Goal: Information Seeking & Learning: Learn about a topic

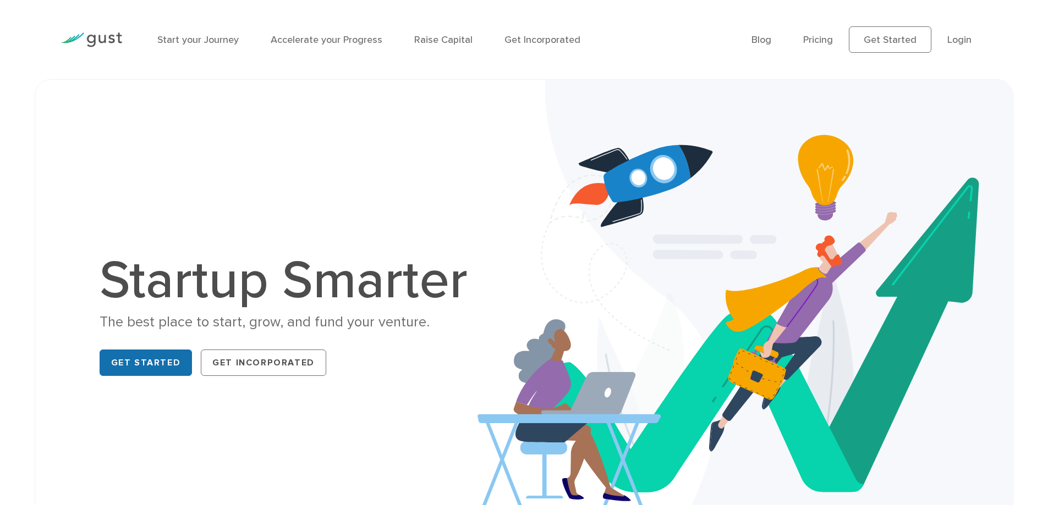
click at [131, 367] on link "Get Started" at bounding box center [146, 363] width 93 height 26
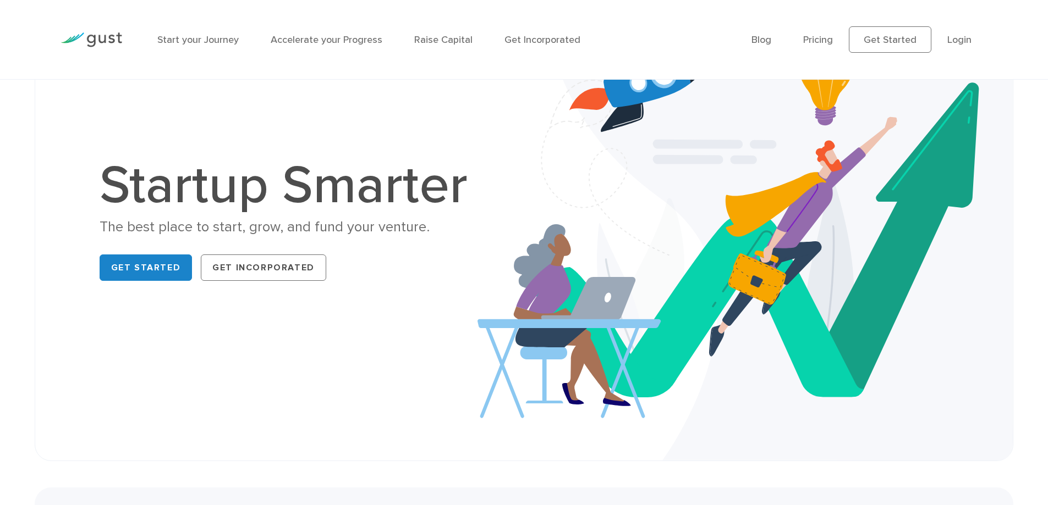
scroll to position [96, 0]
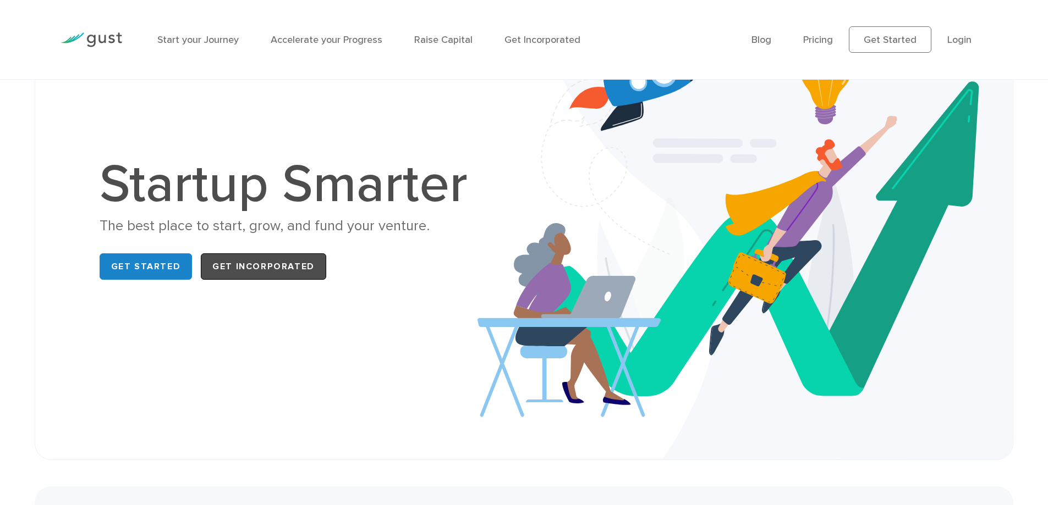
click at [255, 262] on link "Get Incorporated" at bounding box center [263, 267] width 125 height 26
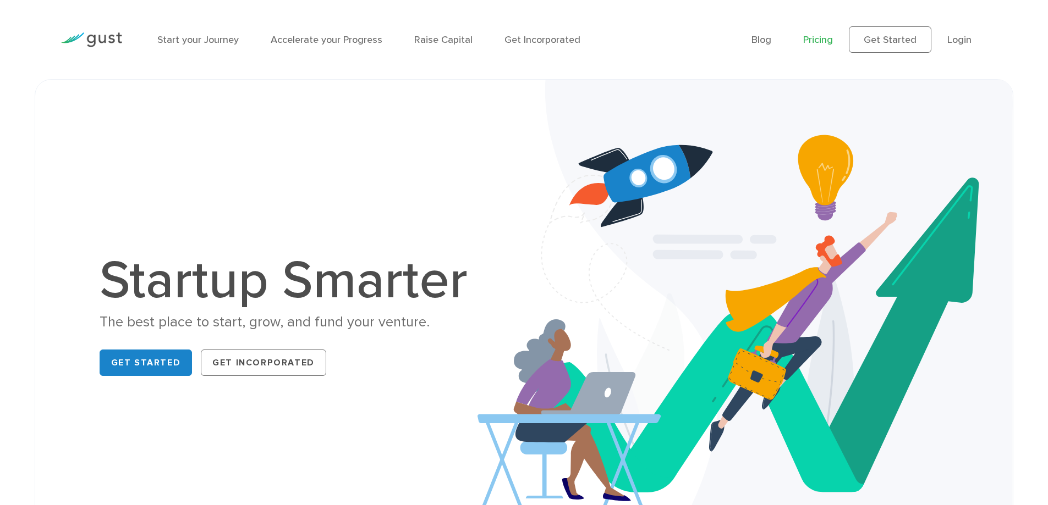
click at [833, 44] on link "Pricing" at bounding box center [818, 40] width 30 height 12
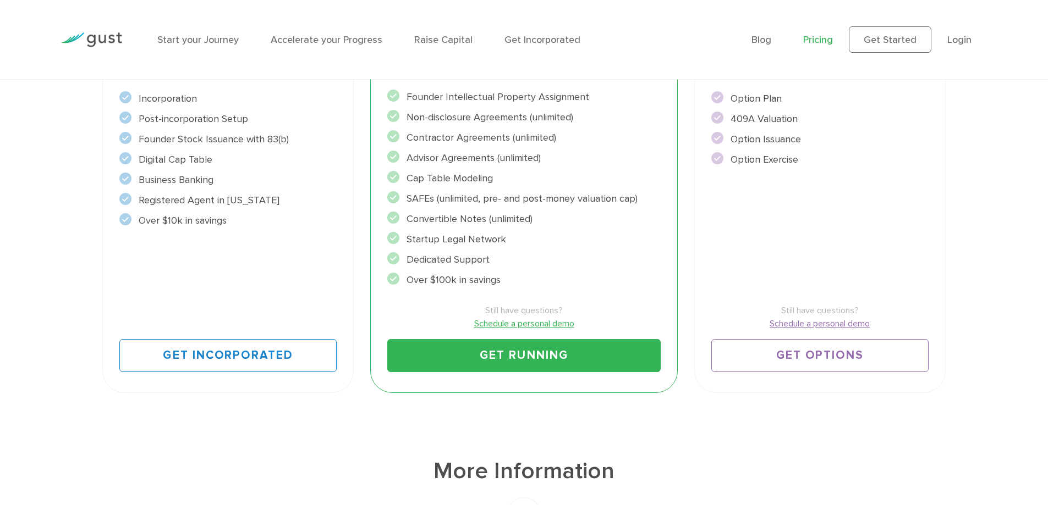
scroll to position [344, 0]
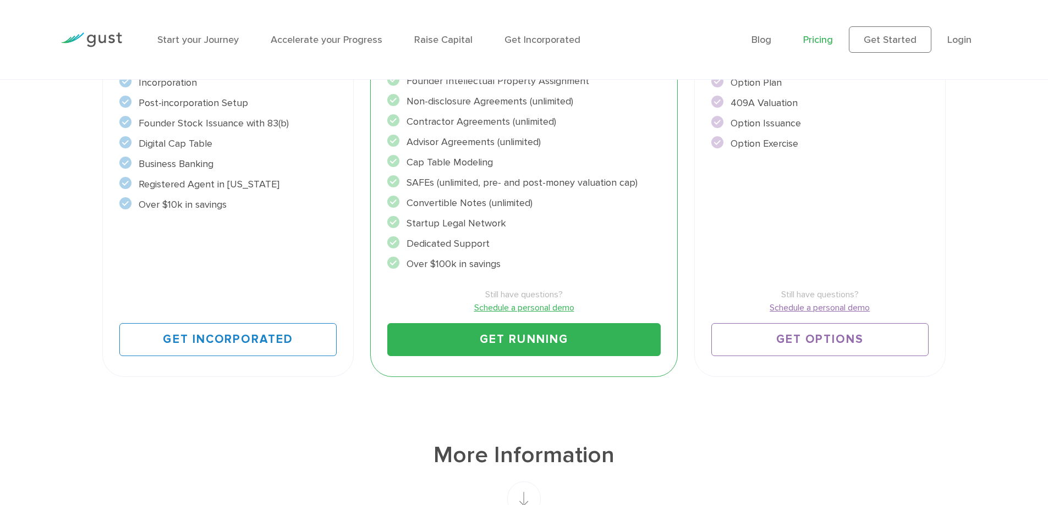
click at [396, 206] on circle at bounding box center [393, 202] width 12 height 12
click at [465, 197] on li "Convertible Notes (unlimited)" at bounding box center [523, 203] width 273 height 15
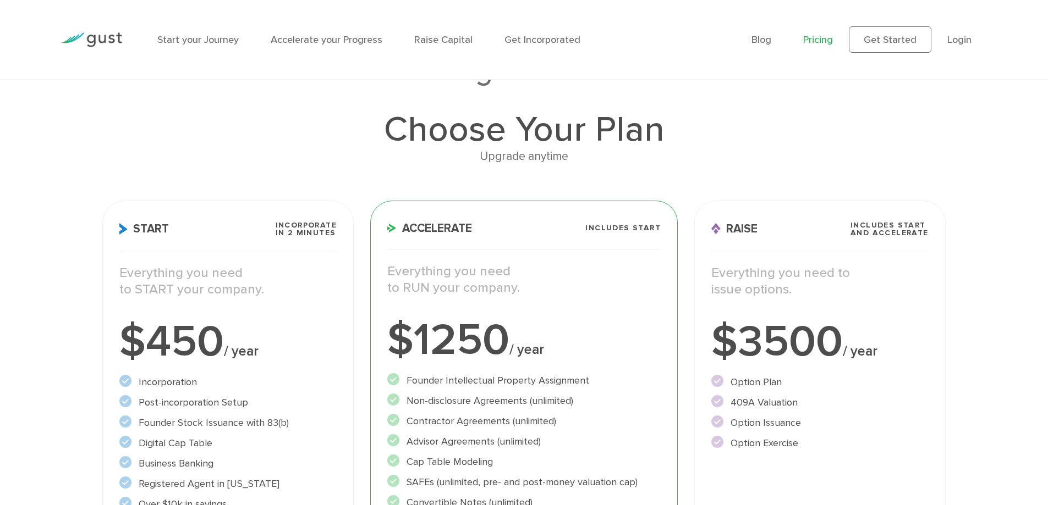
scroll to position [0, 0]
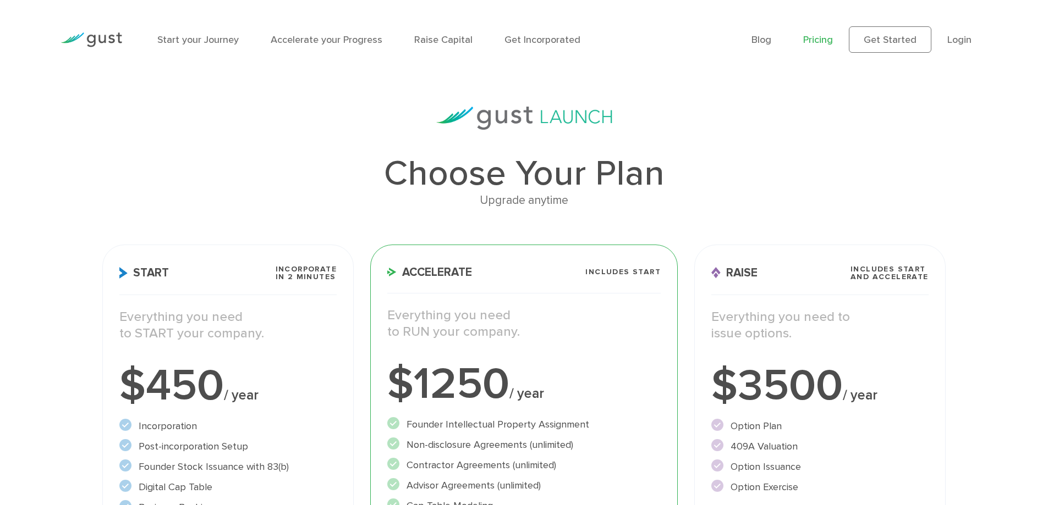
click at [816, 38] on link "Pricing" at bounding box center [818, 40] width 30 height 12
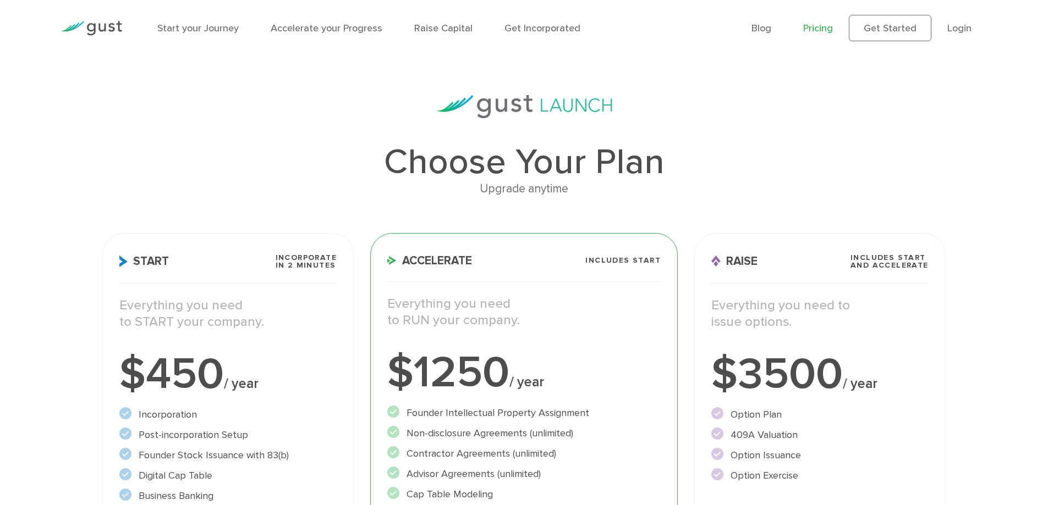
scroll to position [20, 0]
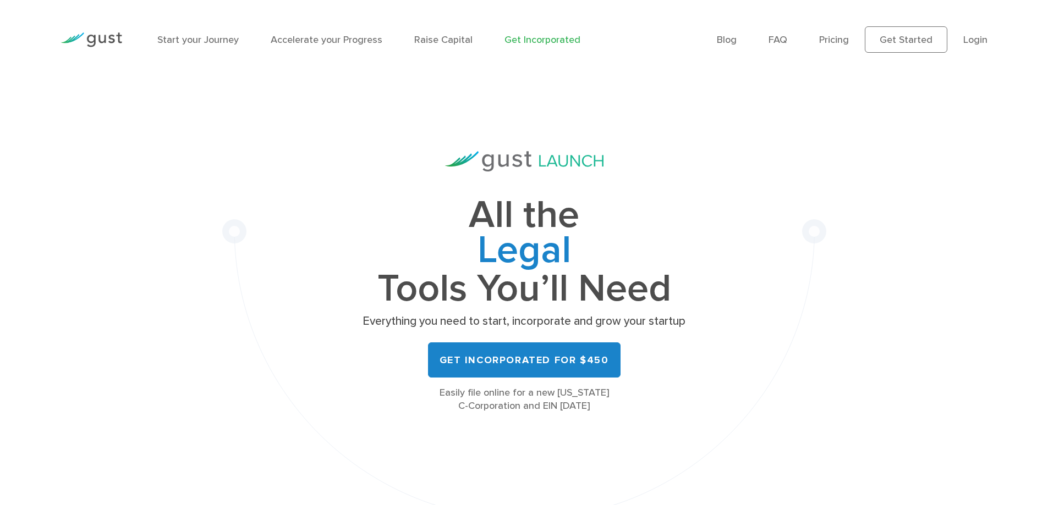
click at [107, 35] on img at bounding box center [91, 39] width 62 height 15
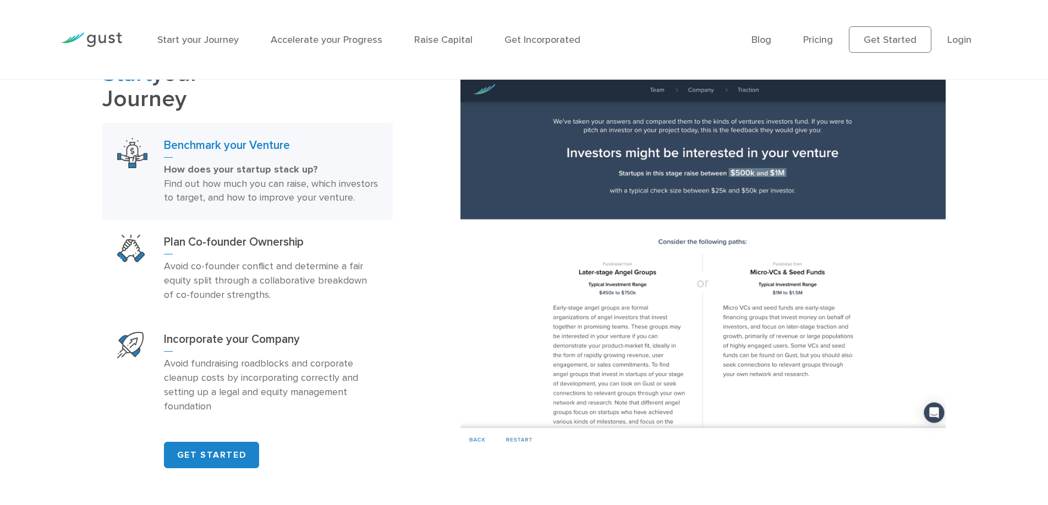
scroll to position [722, 0]
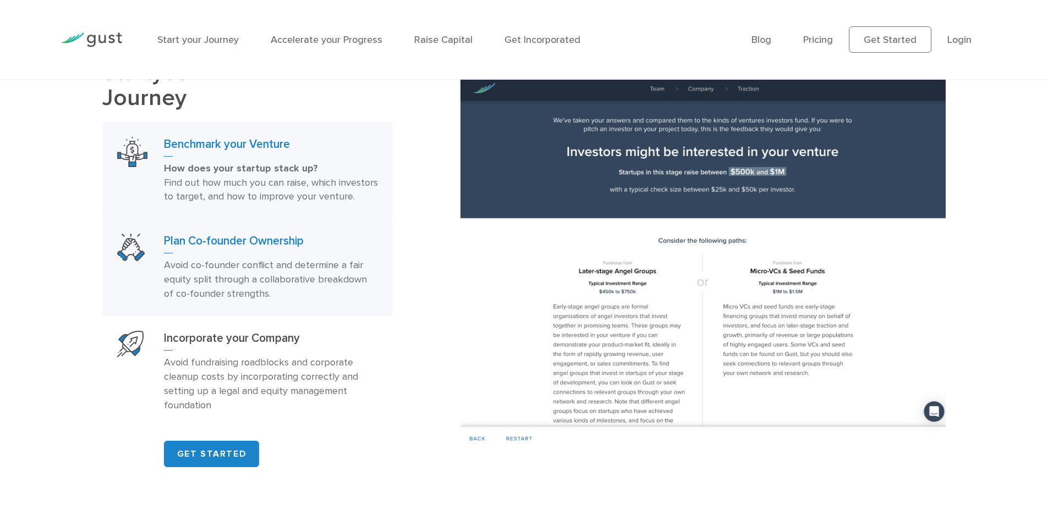
click at [234, 278] on p "Avoid co-founder conflict and determine a fair equity split through a collabora…" at bounding box center [271, 279] width 214 height 43
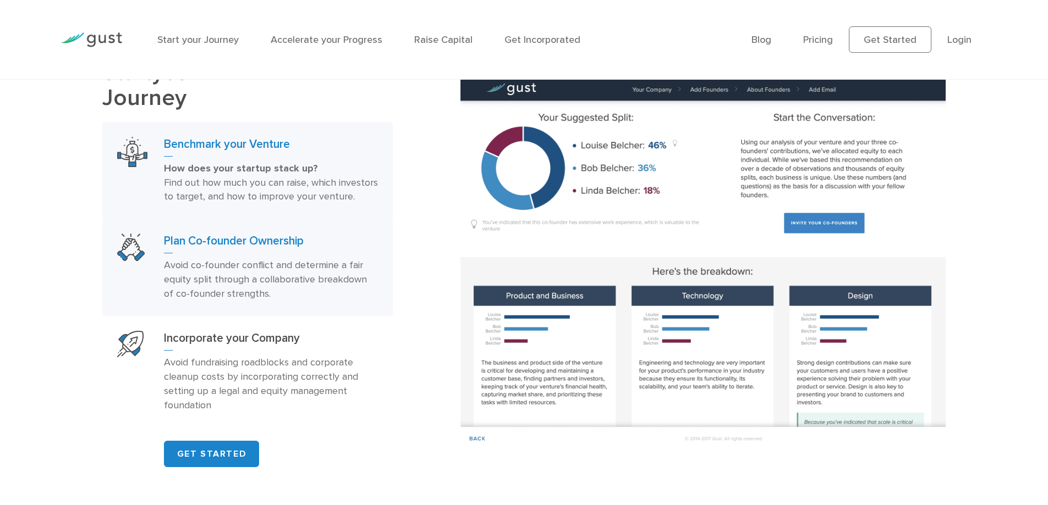
click at [240, 170] on strong "How does your startup stack up?" at bounding box center [241, 169] width 154 height 12
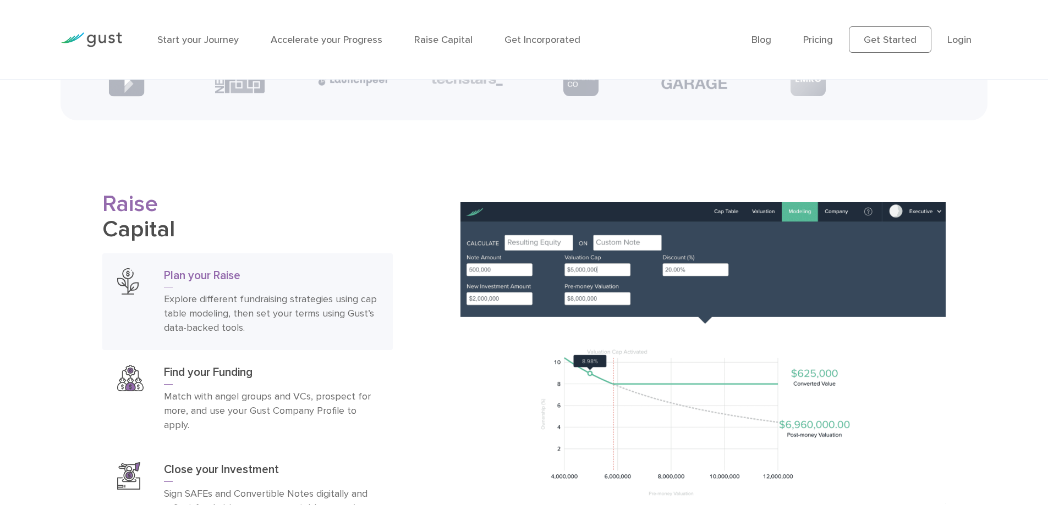
scroll to position [1716, 0]
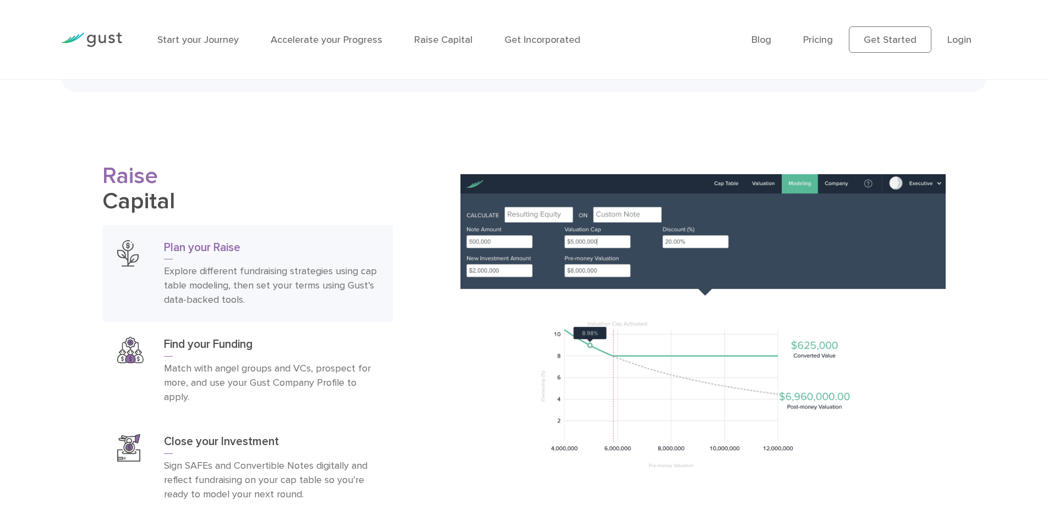
click at [520, 227] on img at bounding box center [702, 360] width 484 height 372
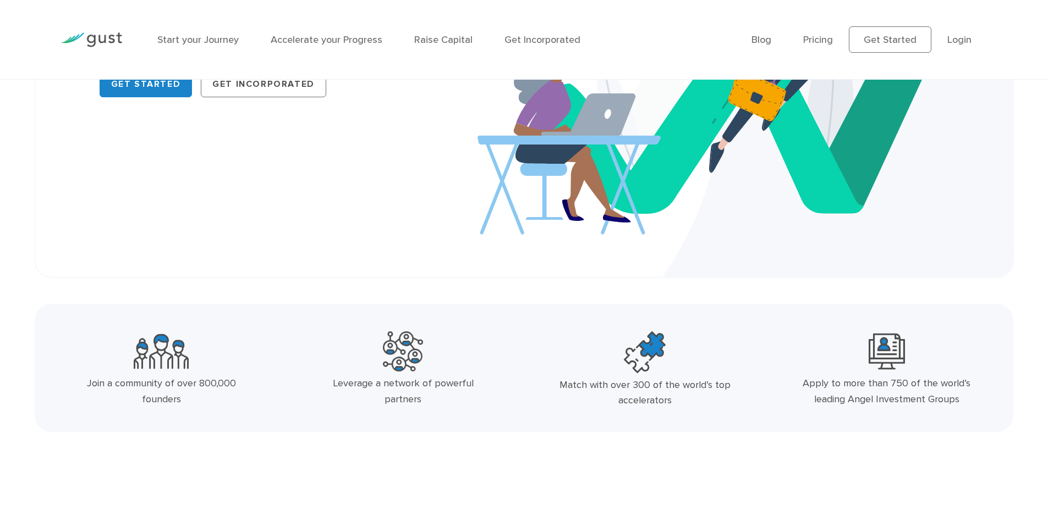
scroll to position [0, 0]
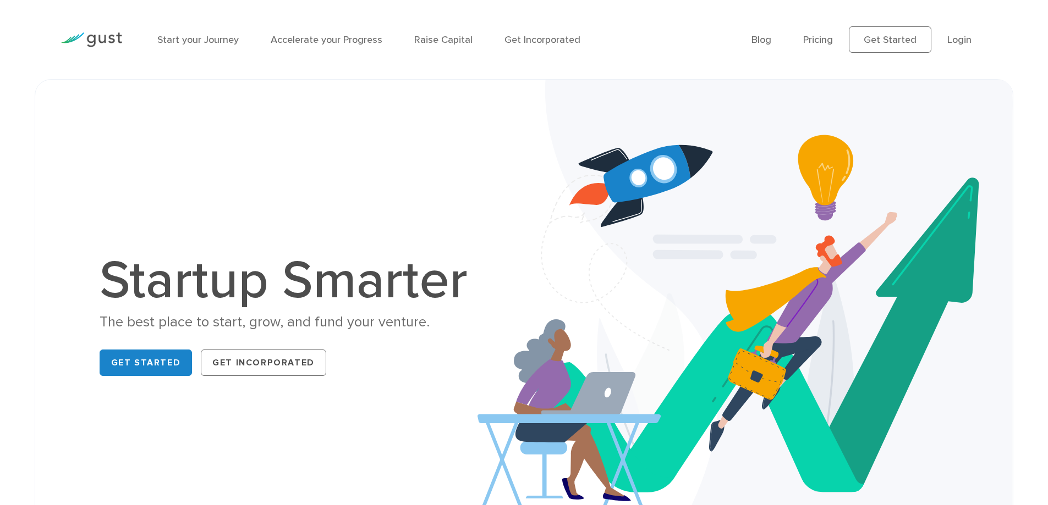
click at [100, 36] on img at bounding box center [91, 39] width 62 height 15
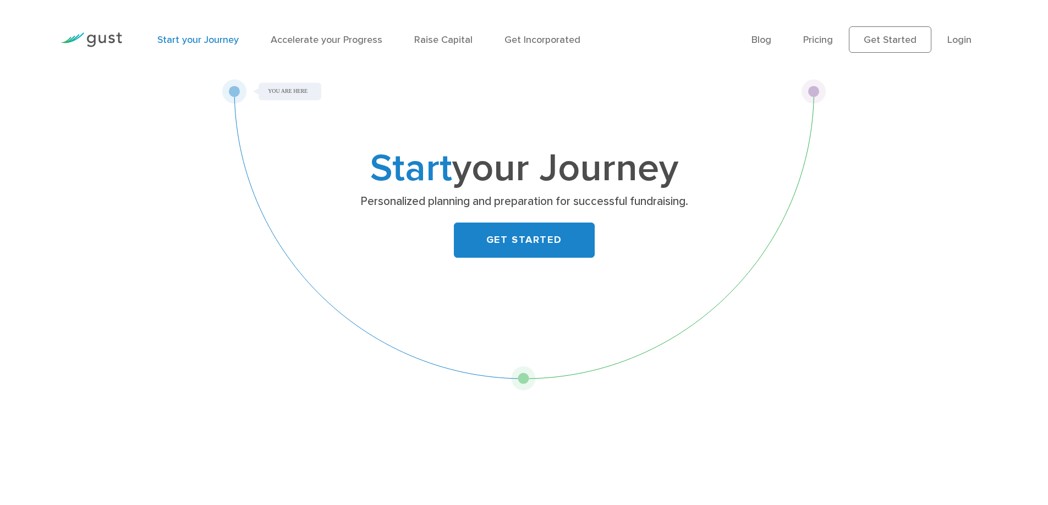
click at [86, 40] on img at bounding box center [91, 39] width 62 height 15
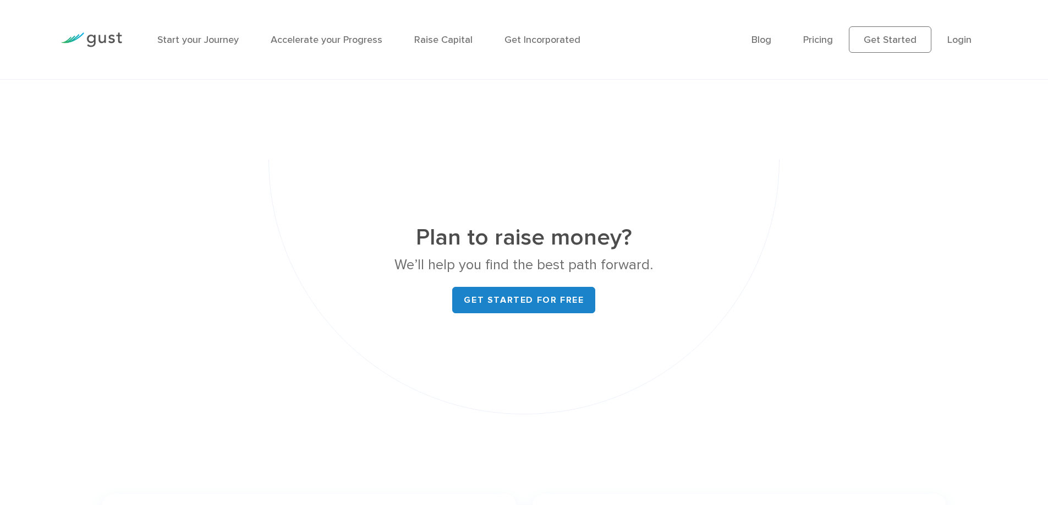
scroll to position [4121, 0]
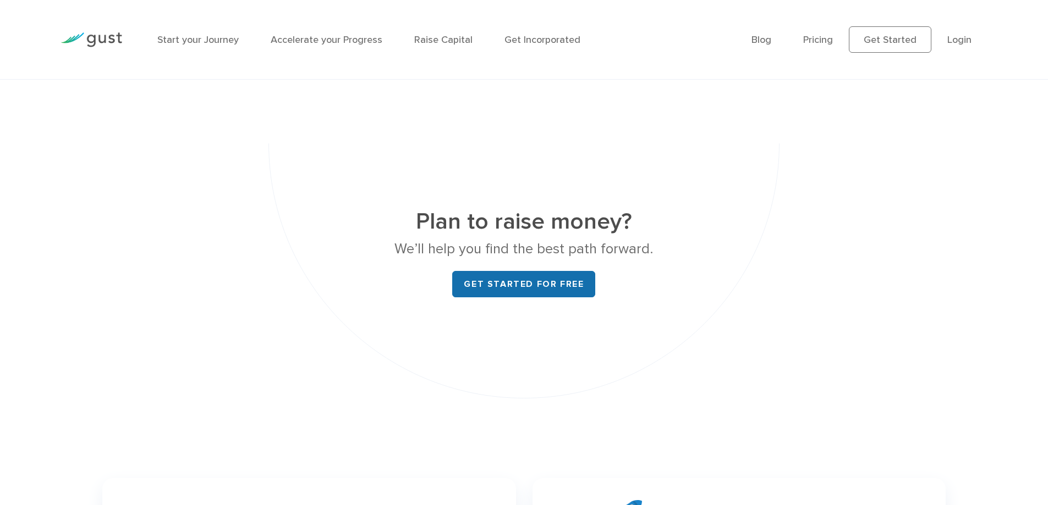
click at [522, 278] on link "Get started for free" at bounding box center [523, 284] width 143 height 26
